Goal: Task Accomplishment & Management: Manage account settings

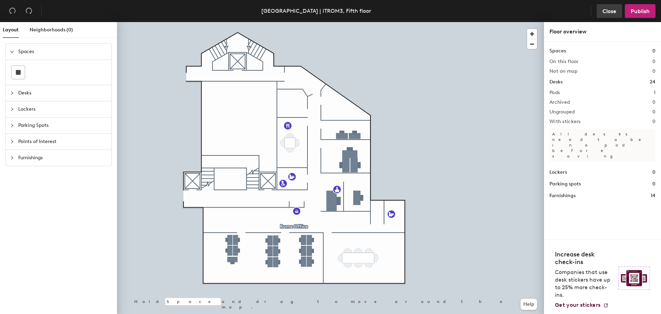
click at [606, 10] on span "Close" at bounding box center [609, 11] width 14 height 7
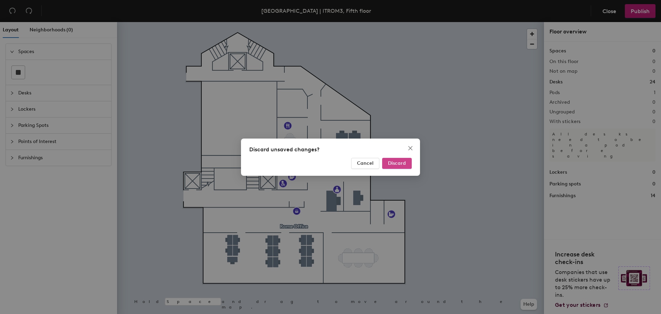
click at [404, 162] on span "Discard" at bounding box center [397, 163] width 18 height 6
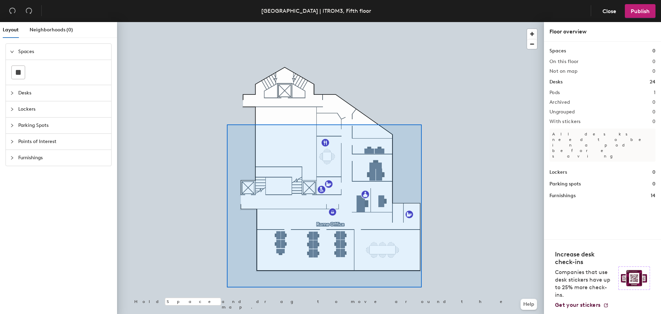
click at [420, 22] on div at bounding box center [330, 22] width 427 height 0
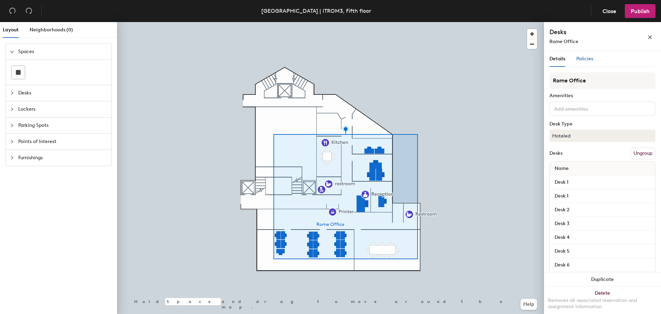
click at [587, 60] on span "Policies" at bounding box center [584, 59] width 17 height 6
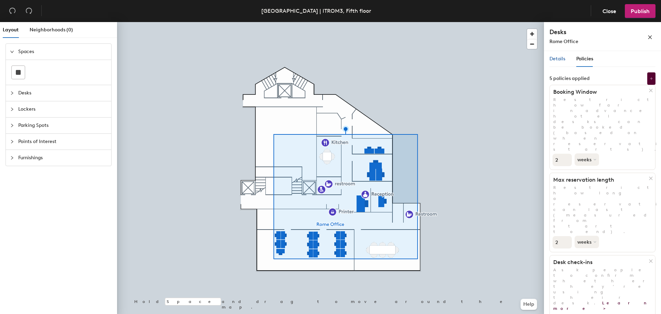
click at [560, 56] on span "Details" at bounding box center [557, 59] width 16 height 6
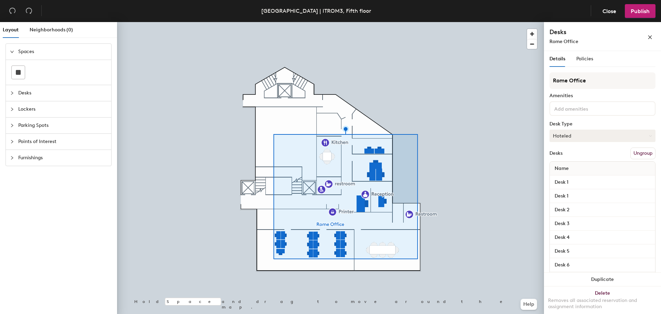
click at [579, 137] on button "Hoteled" at bounding box center [602, 135] width 106 height 12
click at [567, 168] on div "Hot" at bounding box center [584, 167] width 69 height 10
click at [563, 138] on button "Hot" at bounding box center [602, 135] width 106 height 12
click at [570, 182] on div "Hoteled" at bounding box center [584, 177] width 69 height 10
click at [573, 111] on input at bounding box center [584, 108] width 62 height 8
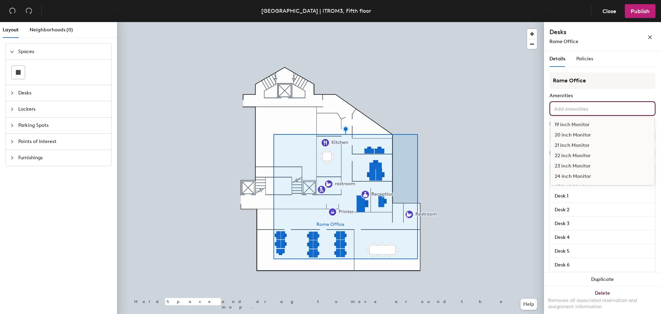
click at [611, 89] on div "Rome Office Amenities 19 inch Monitor 20 inch Monitor 21 inch Monitor 22 inch M…" at bounding box center [602, 291] width 106 height 438
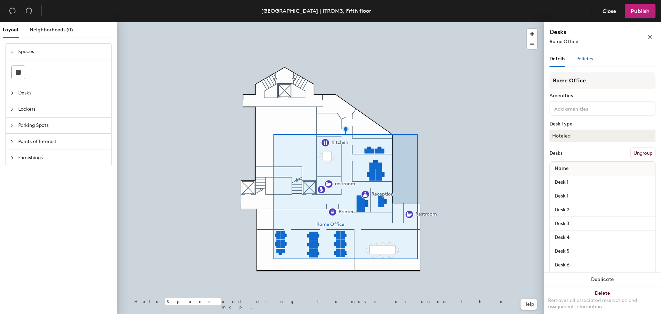
click at [585, 60] on span "Policies" at bounding box center [584, 59] width 17 height 6
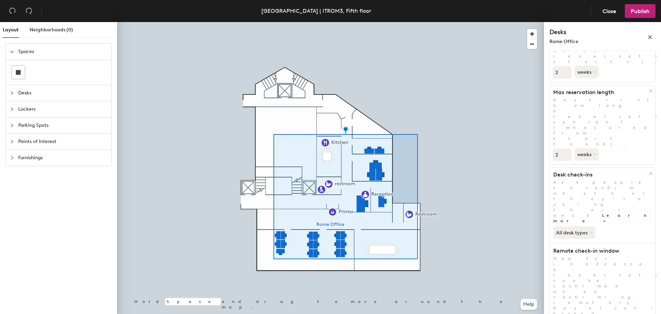
scroll to position [103, 0]
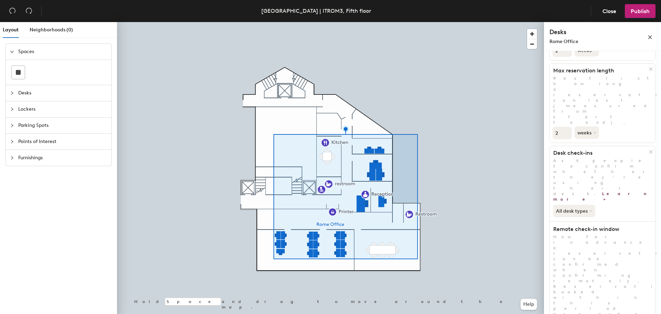
scroll to position [114, 0]
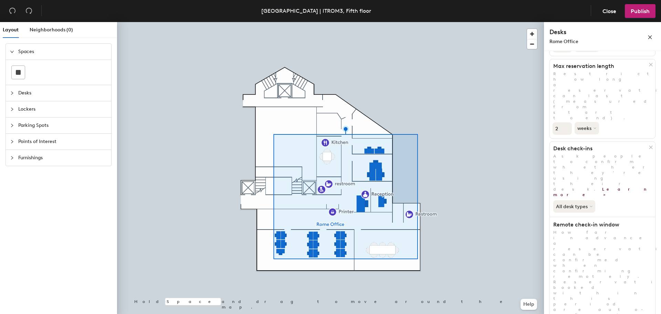
click at [644, 14] on span "Publish" at bounding box center [640, 11] width 19 height 7
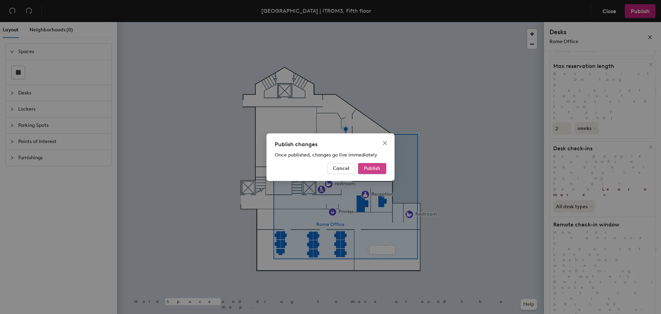
click at [381, 169] on button "Publish" at bounding box center [372, 168] width 28 height 11
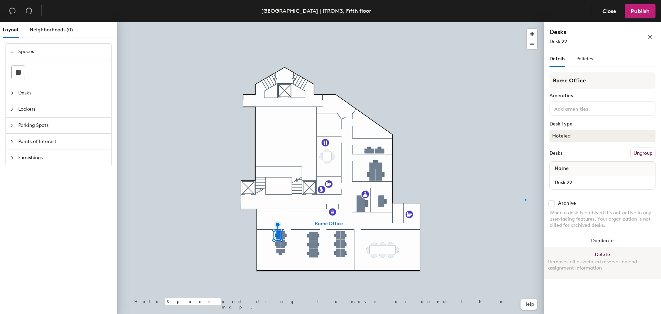
click at [525, 22] on div at bounding box center [330, 22] width 427 height 0
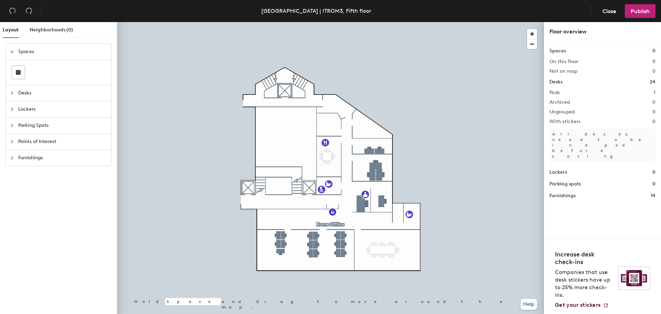
click at [379, 22] on div at bounding box center [330, 22] width 427 height 0
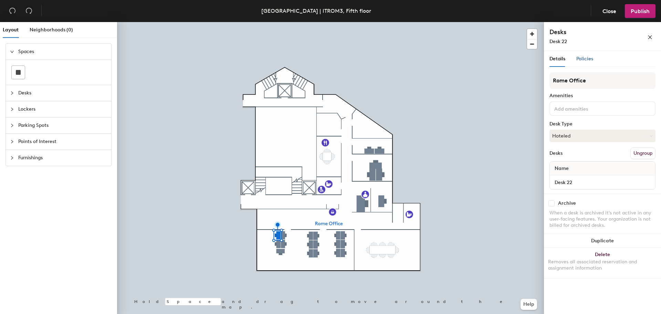
click at [579, 61] on span "Policies" at bounding box center [584, 59] width 17 height 6
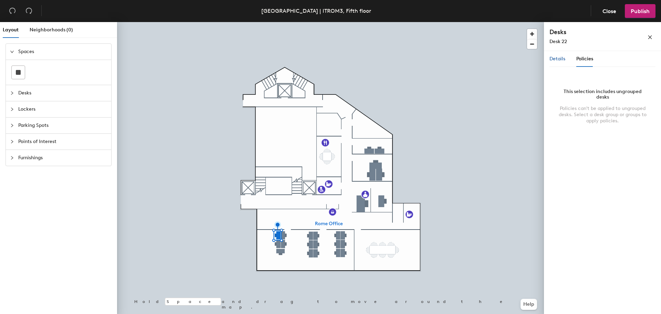
click at [557, 59] on span "Details" at bounding box center [557, 59] width 16 height 6
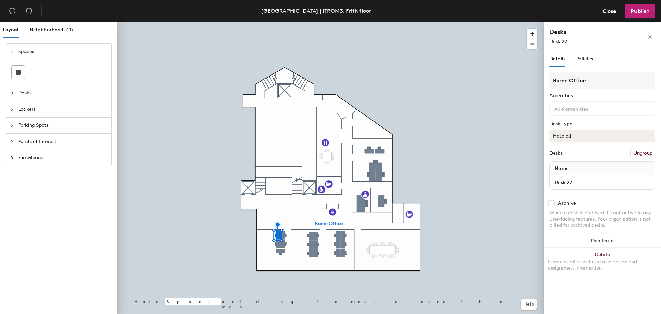
click at [588, 137] on button "Hoteled" at bounding box center [602, 135] width 106 height 12
click at [576, 159] on div "Assigned" at bounding box center [584, 157] width 69 height 10
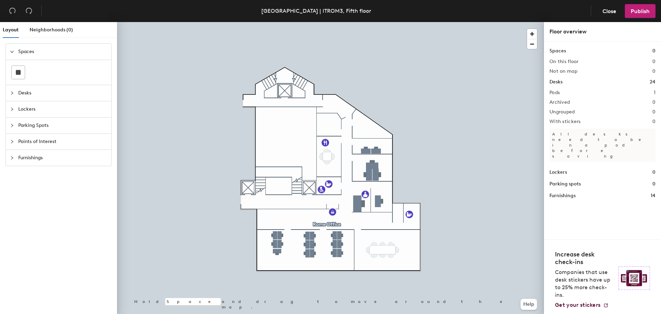
click at [262, 22] on div at bounding box center [330, 22] width 427 height 0
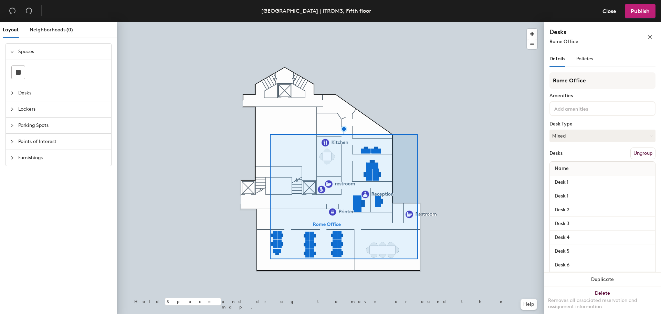
click at [634, 154] on button "Ungroup" at bounding box center [642, 153] width 25 height 12
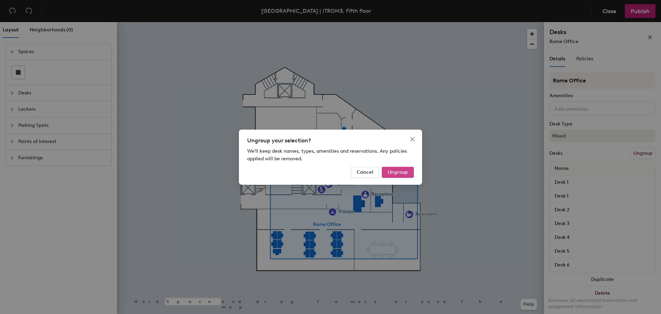
click at [397, 174] on span "Ungroup" at bounding box center [398, 172] width 20 height 6
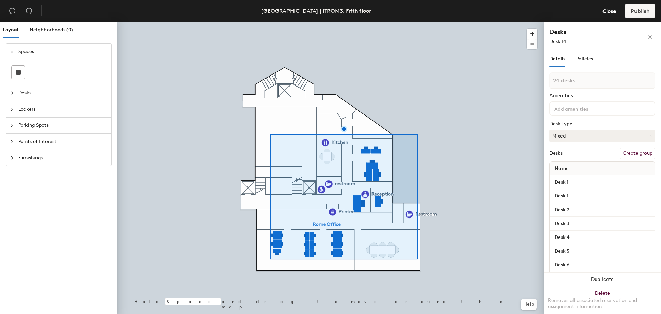
click at [490, 22] on div at bounding box center [330, 22] width 427 height 0
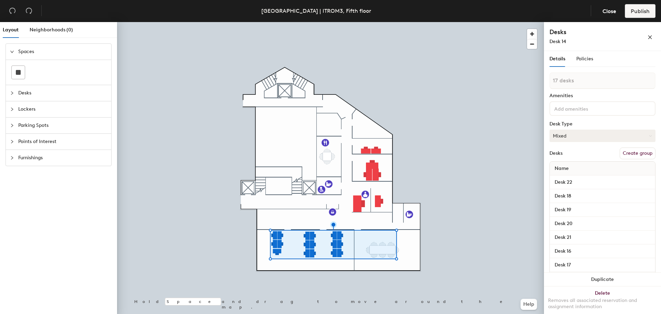
click at [599, 138] on button "Mixed" at bounding box center [602, 135] width 106 height 12
click at [580, 158] on div "Assigned" at bounding box center [584, 157] width 69 height 10
click at [440, 22] on div at bounding box center [330, 22] width 427 height 0
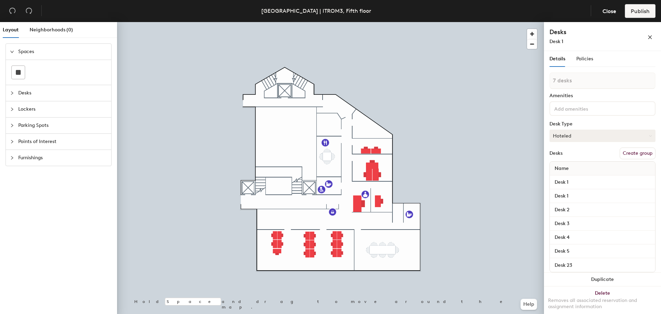
click at [602, 136] on button "Hoteled" at bounding box center [602, 135] width 106 height 12
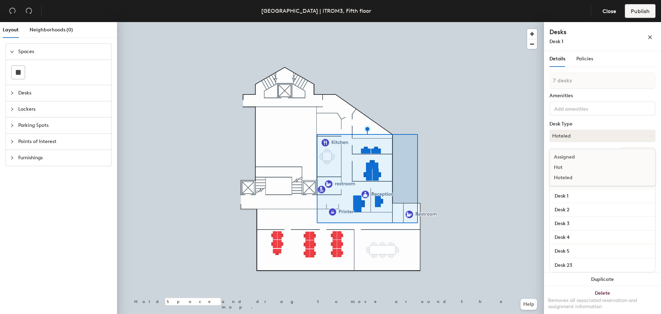
click at [576, 180] on div "Hoteled" at bounding box center [584, 177] width 69 height 10
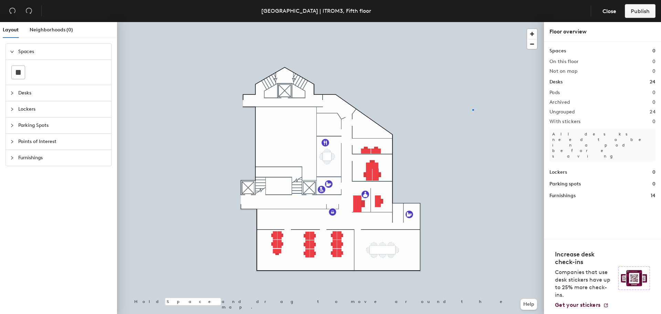
click at [472, 22] on div at bounding box center [330, 22] width 427 height 0
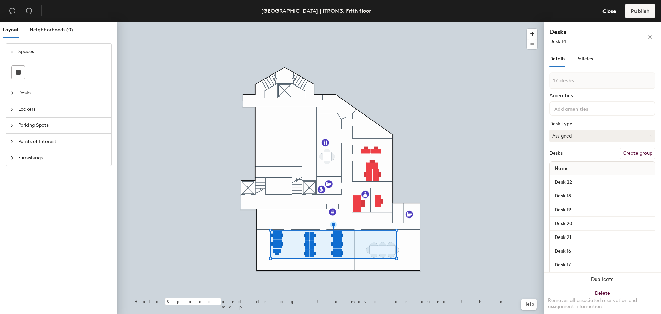
click at [633, 153] on button "Create group" at bounding box center [638, 153] width 36 height 12
click at [583, 62] on div "Policies" at bounding box center [584, 59] width 17 height 16
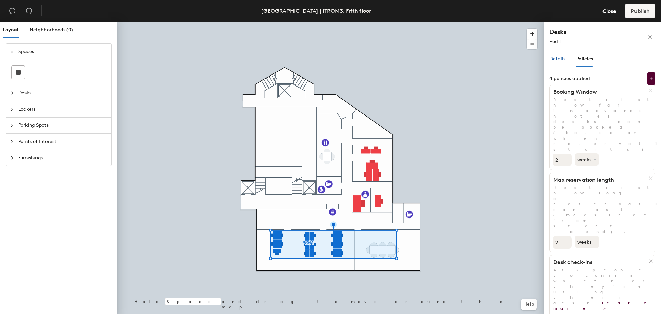
click at [556, 60] on span "Details" at bounding box center [557, 59] width 16 height 6
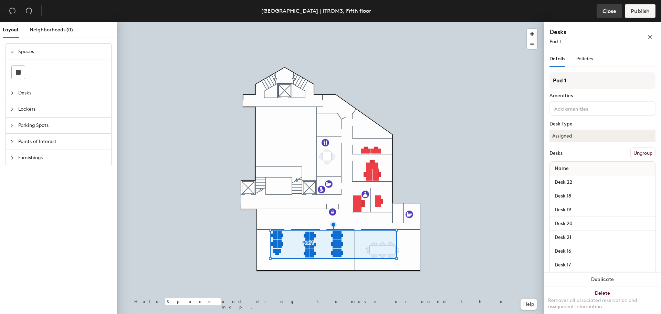
click at [604, 13] on span "Close" at bounding box center [609, 11] width 14 height 7
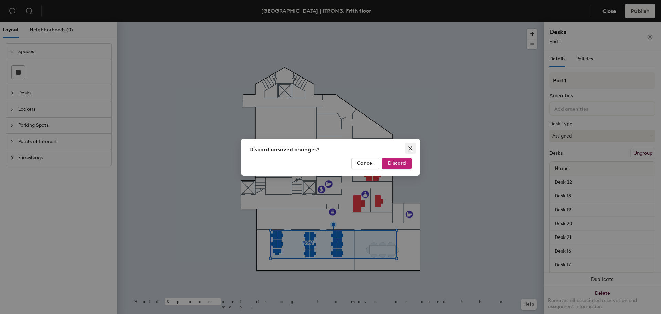
click at [410, 149] on icon "close" at bounding box center [411, 148] width 6 height 6
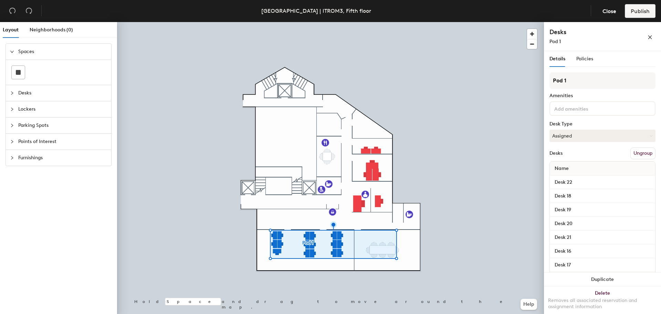
click at [484, 22] on div at bounding box center [330, 22] width 427 height 0
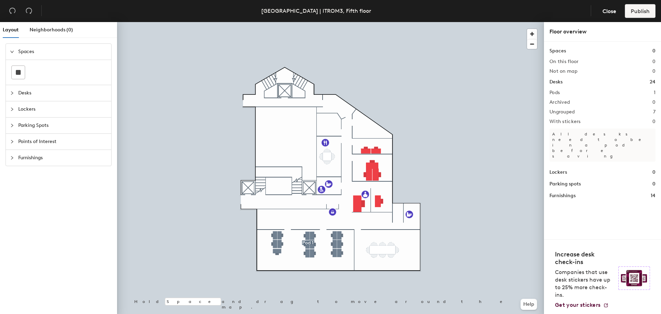
click at [239, 22] on div at bounding box center [330, 22] width 427 height 0
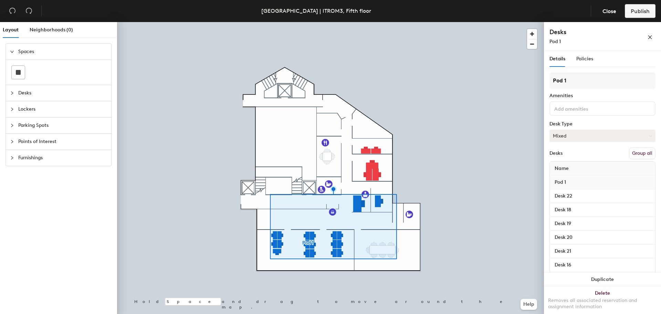
click at [574, 137] on button "Mixed" at bounding box center [602, 135] width 106 height 12
click at [566, 158] on div "Assigned" at bounding box center [584, 157] width 69 height 10
click at [575, 134] on button "Assigned" at bounding box center [602, 135] width 106 height 12
click at [568, 169] on div "Hot" at bounding box center [584, 167] width 69 height 10
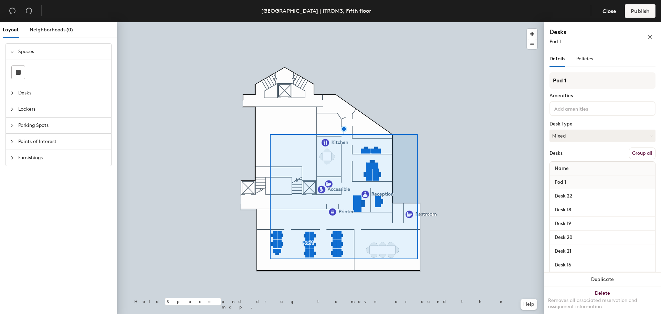
click at [634, 153] on button "Group all" at bounding box center [642, 153] width 27 height 12
click at [596, 132] on button "Mixed" at bounding box center [602, 135] width 106 height 12
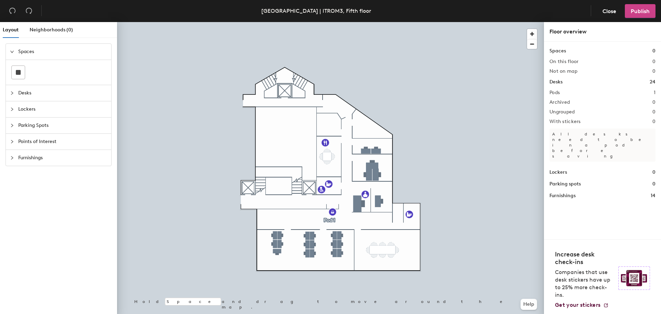
click at [638, 11] on span "Publish" at bounding box center [640, 11] width 19 height 7
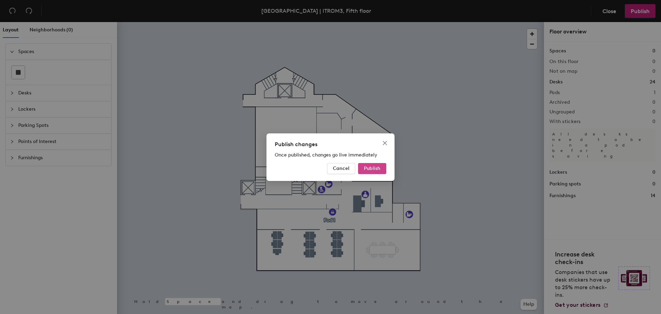
click at [371, 170] on span "Publish" at bounding box center [372, 168] width 17 height 6
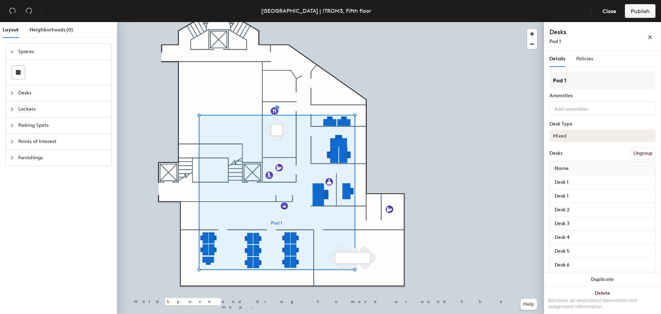
click at [569, 136] on button "Mixed" at bounding box center [602, 135] width 106 height 12
click at [570, 158] on div "Assigned" at bounding box center [584, 157] width 69 height 10
click at [572, 135] on button "Assigned" at bounding box center [602, 135] width 106 height 12
click at [570, 179] on div "Hoteled" at bounding box center [584, 177] width 69 height 10
click at [464, 22] on div at bounding box center [330, 22] width 427 height 0
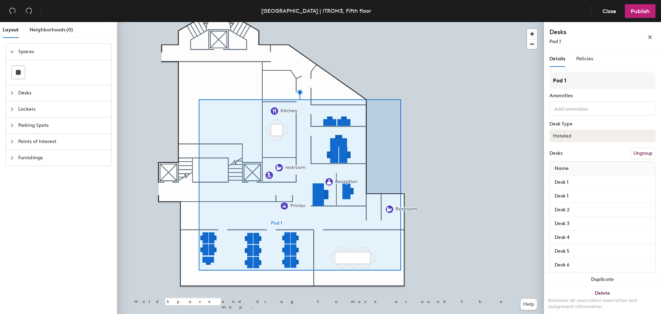
click at [579, 136] on button "Hoteled" at bounding box center [602, 135] width 106 height 12
click at [565, 180] on div "Hoteled" at bounding box center [584, 177] width 69 height 10
click at [645, 10] on span "Publish" at bounding box center [640, 11] width 19 height 7
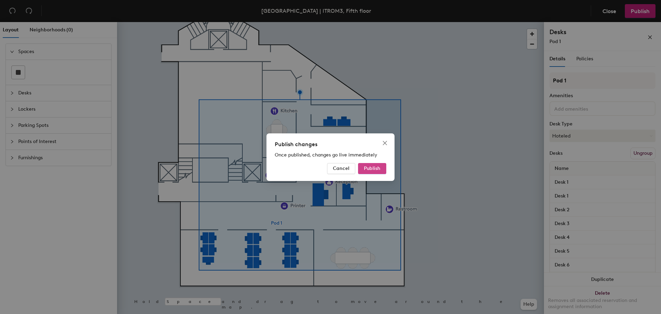
click at [367, 168] on span "Publish" at bounding box center [372, 168] width 17 height 6
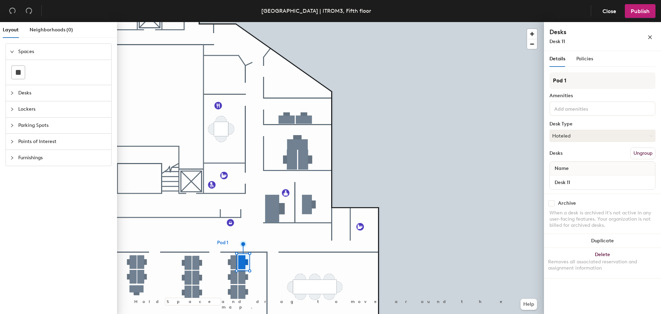
click at [580, 170] on div "Name" at bounding box center [602, 168] width 105 height 14
click at [587, 105] on input at bounding box center [584, 108] width 62 height 8
click at [584, 63] on div "Policies" at bounding box center [584, 59] width 17 height 16
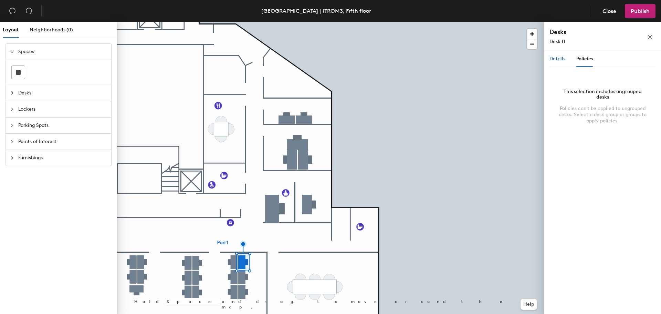
click at [553, 59] on span "Details" at bounding box center [557, 59] width 16 height 6
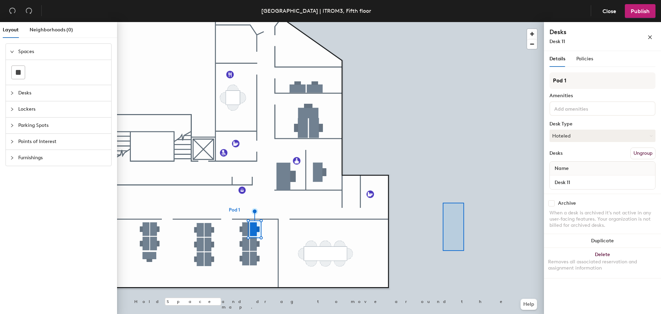
click at [464, 22] on div at bounding box center [330, 22] width 427 height 0
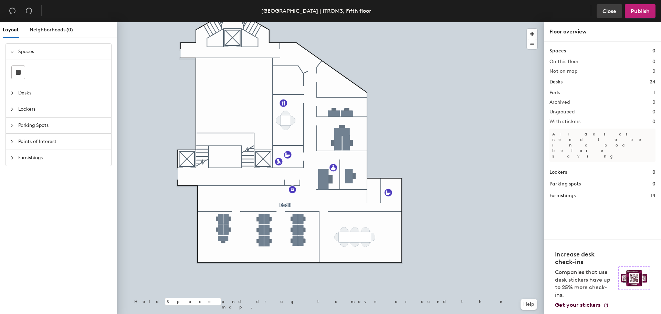
click at [608, 12] on span "Close" at bounding box center [609, 11] width 14 height 7
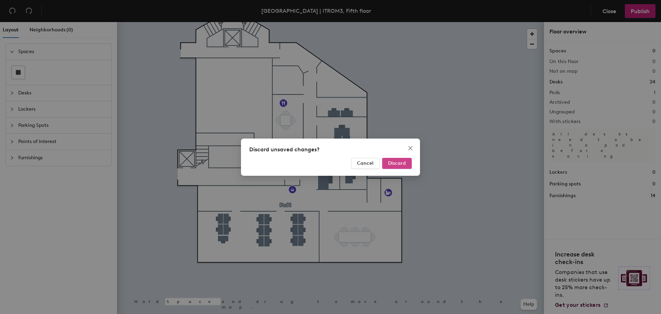
click at [404, 162] on span "Discard" at bounding box center [397, 163] width 18 height 6
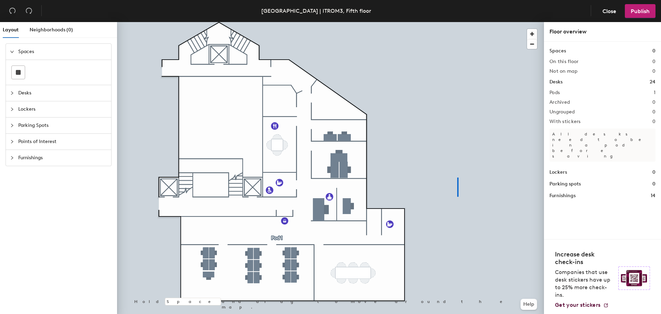
click at [458, 22] on div at bounding box center [330, 22] width 427 height 0
click at [207, 22] on div at bounding box center [330, 22] width 427 height 0
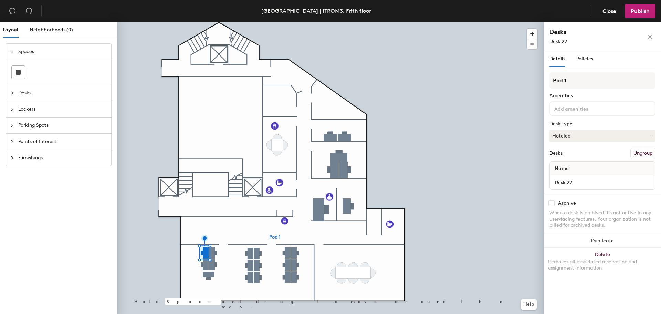
click at [420, 22] on div at bounding box center [330, 22] width 427 height 0
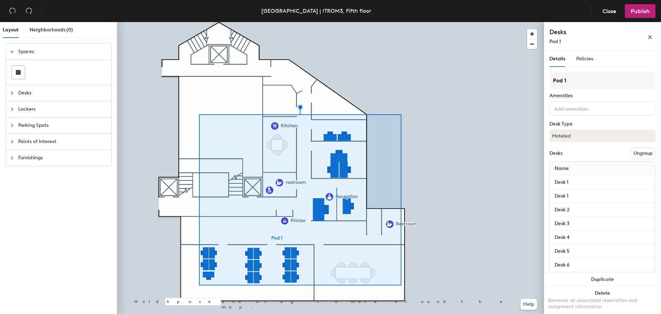
click at [635, 154] on button "Ungroup" at bounding box center [642, 153] width 25 height 12
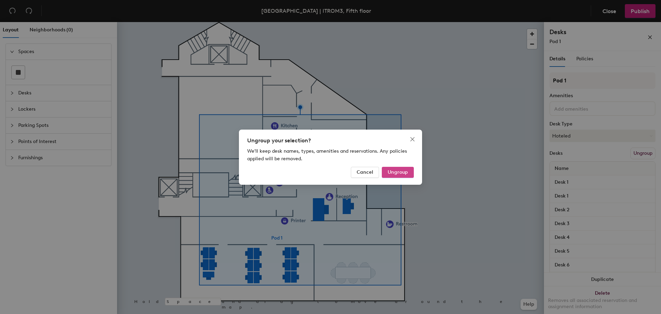
click at [398, 170] on span "Ungroup" at bounding box center [398, 172] width 20 height 6
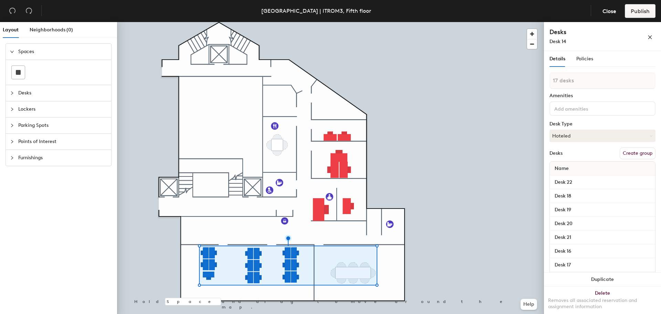
click at [636, 153] on button "Create group" at bounding box center [638, 153] width 36 height 12
click at [567, 136] on button "Hoteled" at bounding box center [602, 135] width 106 height 12
click at [570, 158] on div "Assigned" at bounding box center [584, 157] width 69 height 10
click at [441, 22] on div at bounding box center [330, 22] width 427 height 0
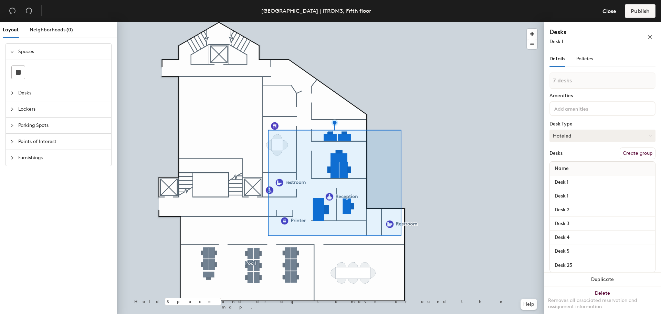
click at [586, 138] on button "Hoteled" at bounding box center [602, 135] width 106 height 12
click at [574, 178] on div "Hoteled" at bounding box center [584, 177] width 69 height 10
click at [628, 154] on button "Create group" at bounding box center [638, 153] width 36 height 12
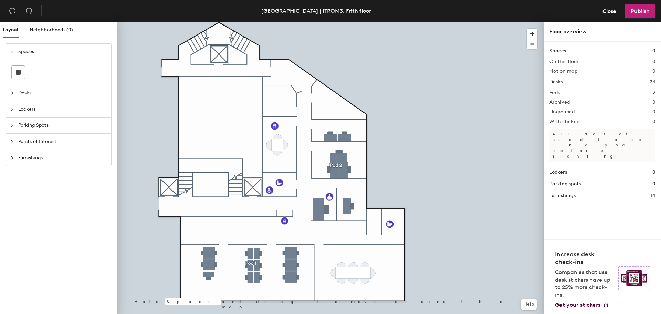
click at [205, 22] on div at bounding box center [330, 22] width 427 height 0
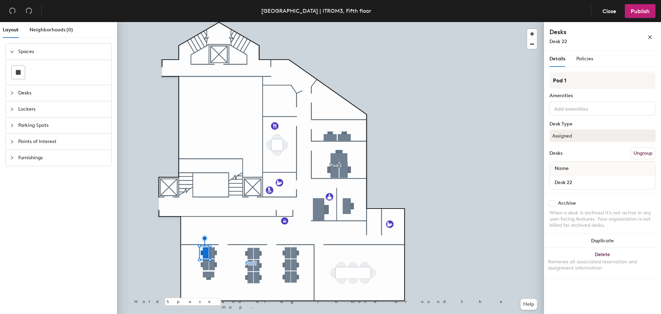
click at [457, 22] on div at bounding box center [330, 22] width 427 height 0
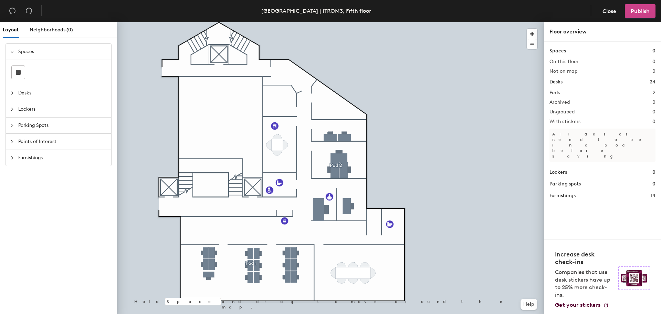
click at [636, 11] on span "Publish" at bounding box center [640, 11] width 19 height 7
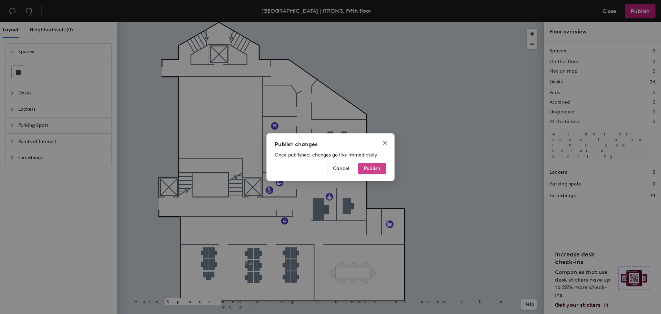
click at [378, 167] on span "Publish" at bounding box center [372, 168] width 17 height 6
